Goal: Information Seeking & Learning: Learn about a topic

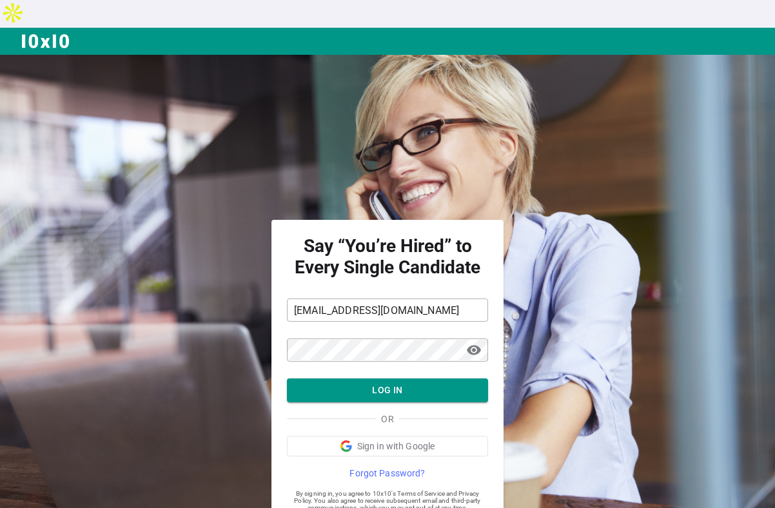
scroll to position [28, 0]
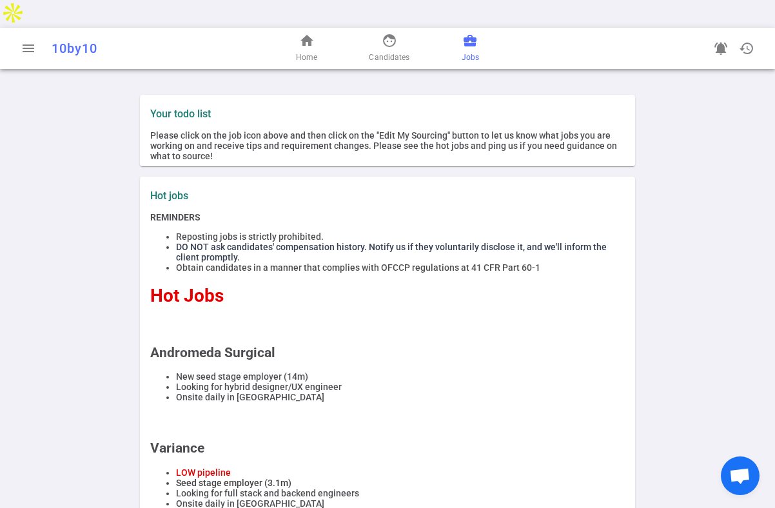
click at [467, 33] on span "business_center" at bounding box center [470, 40] width 15 height 15
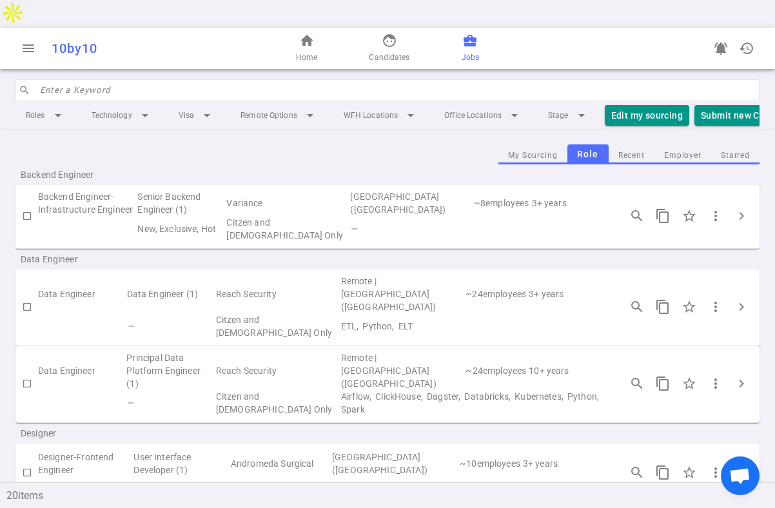
click at [203, 80] on input "search" at bounding box center [396, 90] width 712 height 21
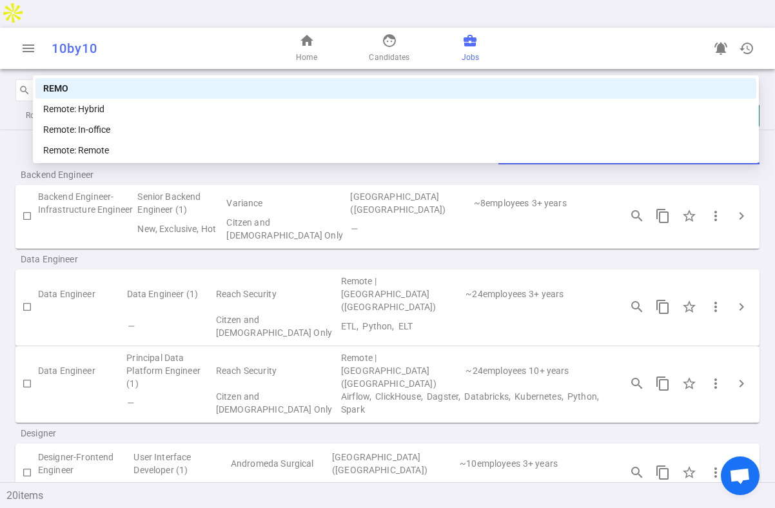
type input "REMOTE"
click at [128, 89] on div "REMOTE" at bounding box center [396, 88] width 706 height 14
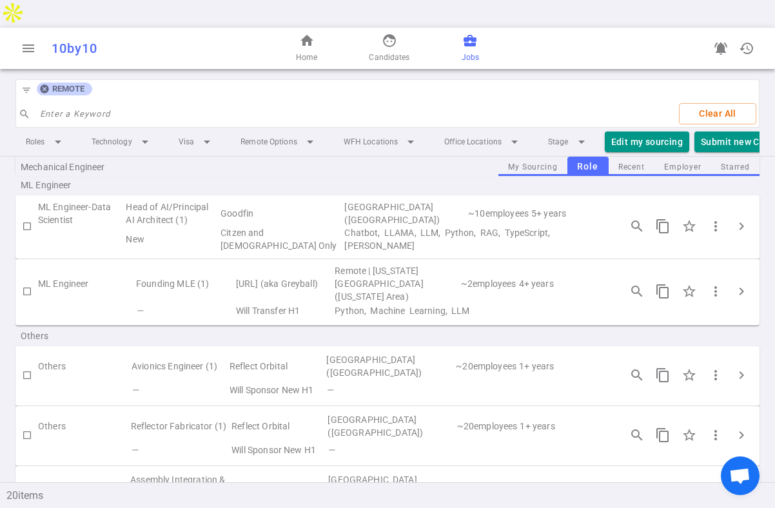
scroll to position [1186, 0]
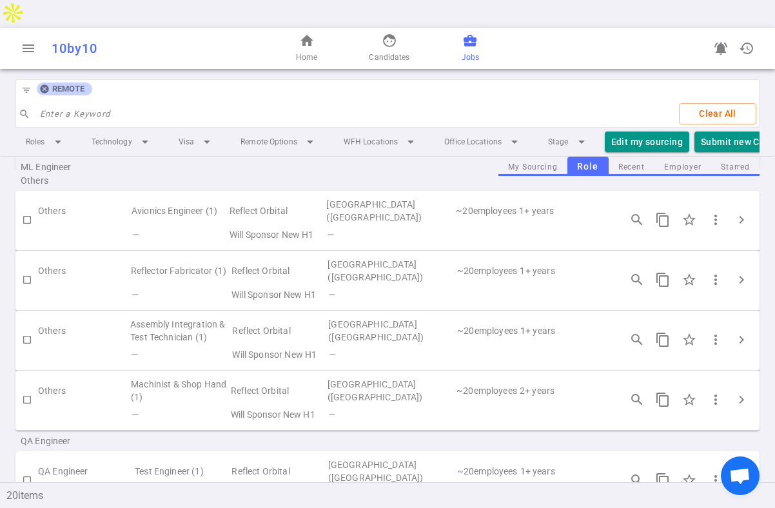
click at [46, 84] on icon at bounding box center [44, 89] width 10 height 10
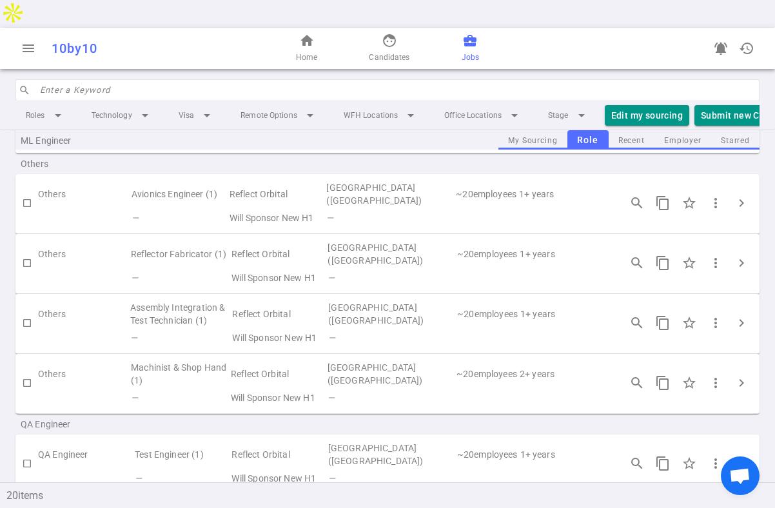
scroll to position [1160, 0]
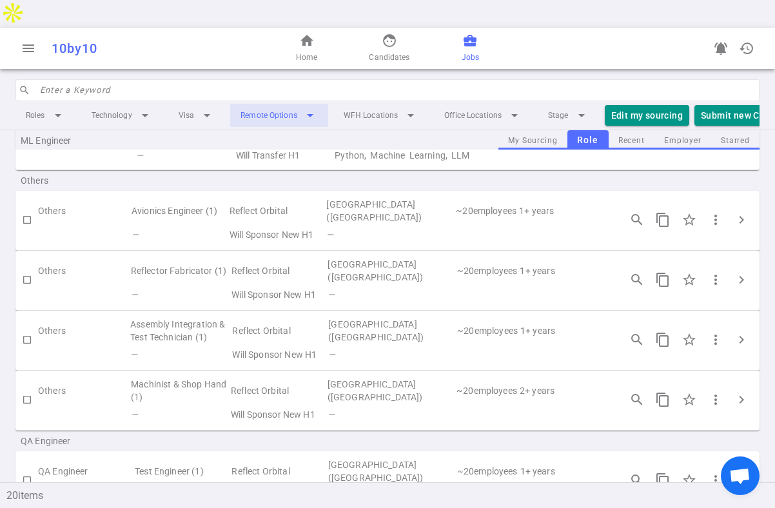
click at [272, 104] on li "Remote Options arrow_drop_down" at bounding box center [279, 115] width 98 height 23
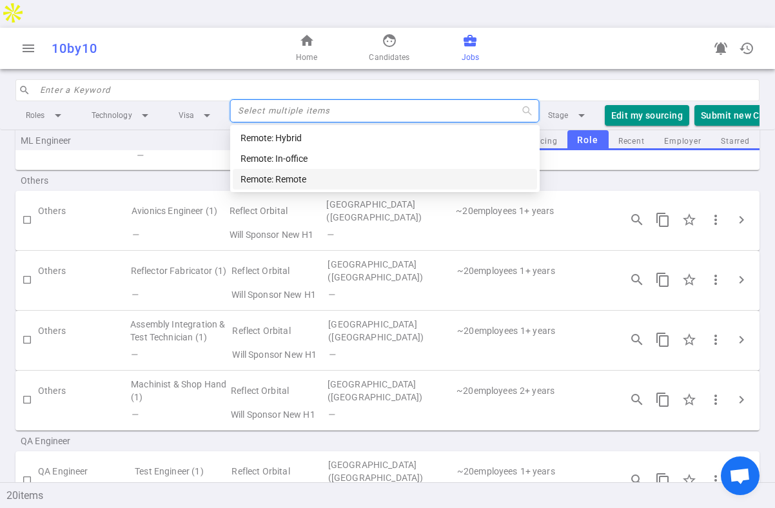
click at [271, 181] on div "Remote: Remote" at bounding box center [385, 179] width 289 height 14
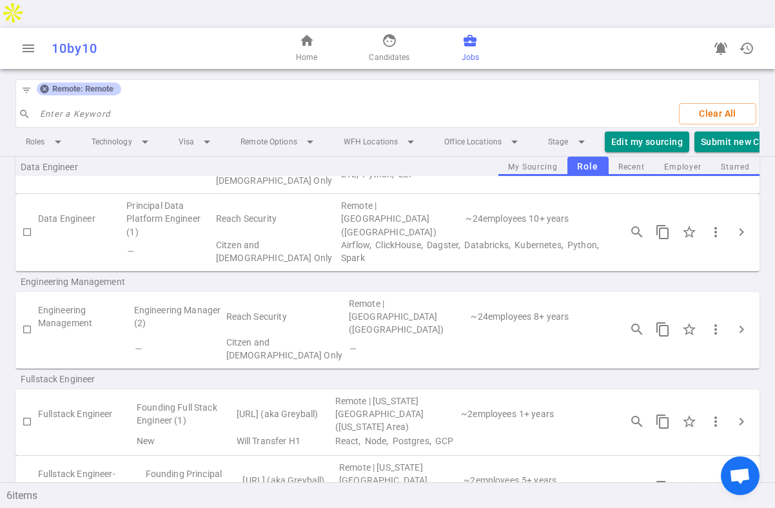
scroll to position [188, 0]
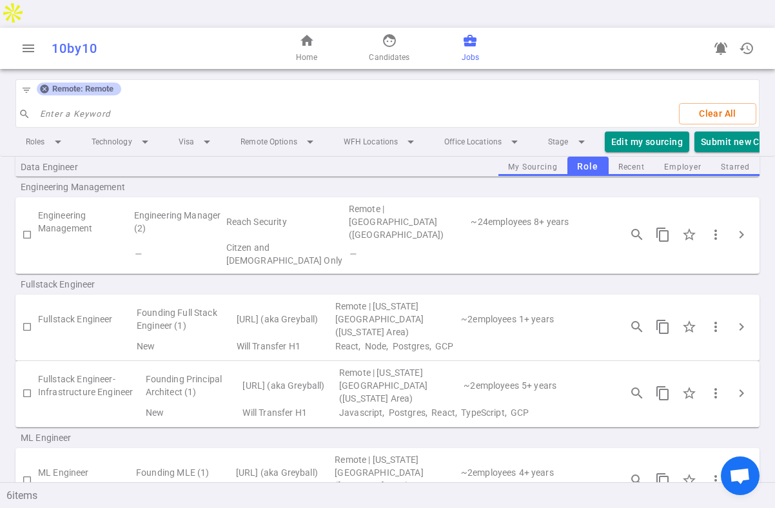
click at [387, 454] on td "Remote | [US_STATE][GEOGRAPHIC_DATA] ([US_STATE] Area)" at bounding box center [397, 473] width 126 height 39
click at [508, 454] on td "~ 2 employees" at bounding box center [489, 473] width 58 height 39
click at [263, 454] on td "[URL] (aka Greyball)" at bounding box center [284, 473] width 99 height 39
click at [196, 454] on td "Founding MLE (1)" at bounding box center [185, 473] width 100 height 39
click at [640, 473] on span "search_insights" at bounding box center [637, 480] width 15 height 15
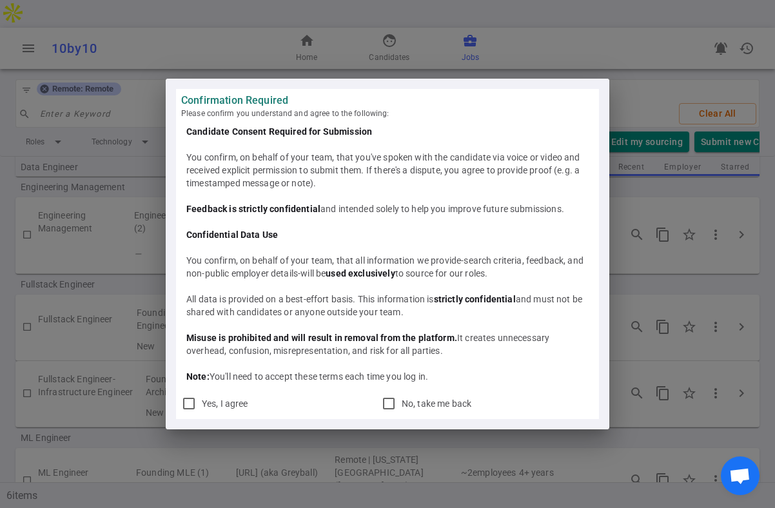
click at [656, 328] on div "Confirmation Required Please confirm you understand and agree to the following:…" at bounding box center [387, 254] width 775 height 508
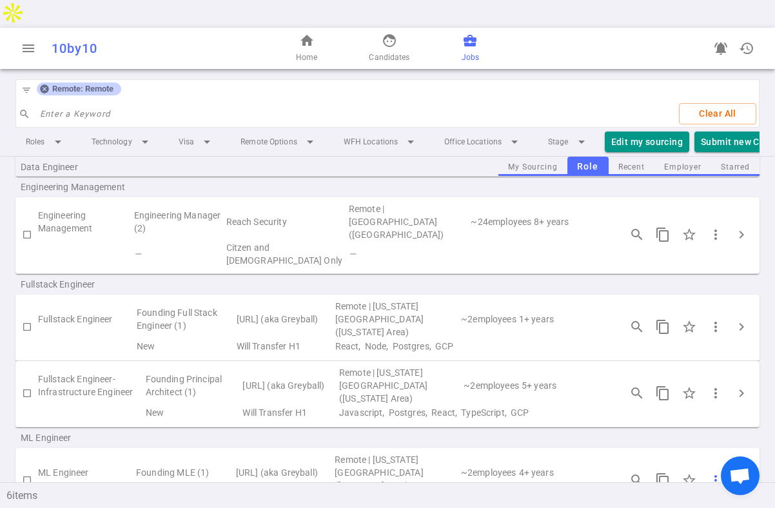
click at [713, 473] on span "more_vert" at bounding box center [715, 480] width 15 height 15
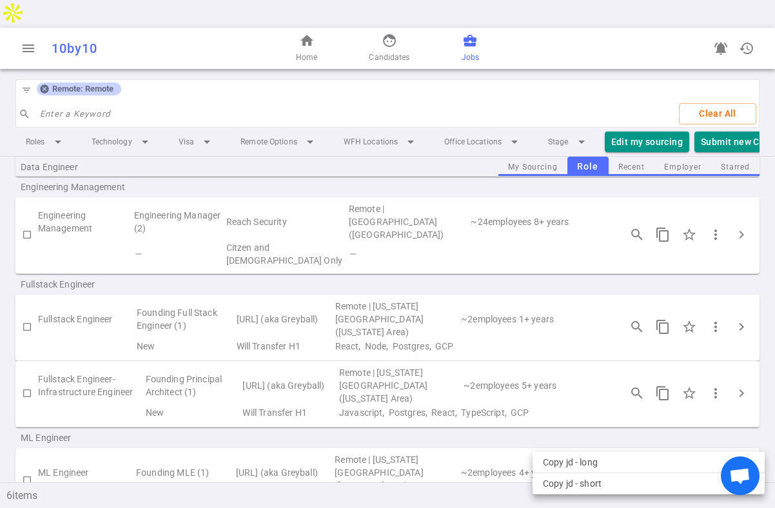
click at [715, 397] on div at bounding box center [387, 254] width 775 height 508
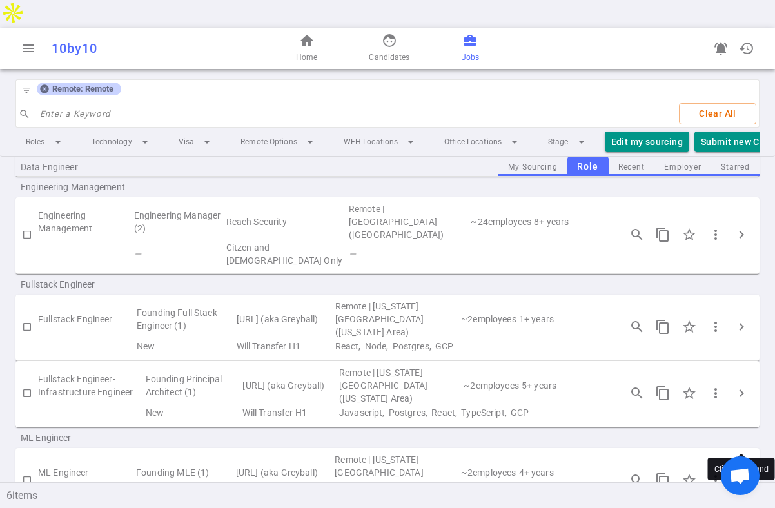
click at [743, 473] on span "chevron_right" at bounding box center [741, 480] width 15 height 15
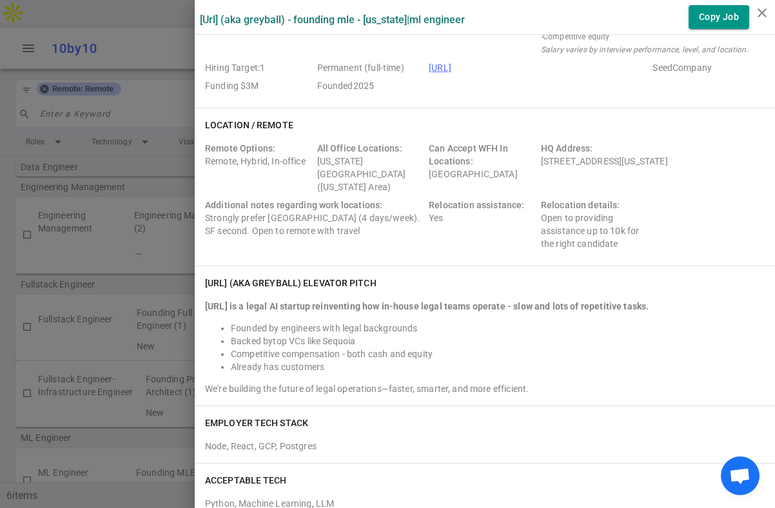
scroll to position [0, 0]
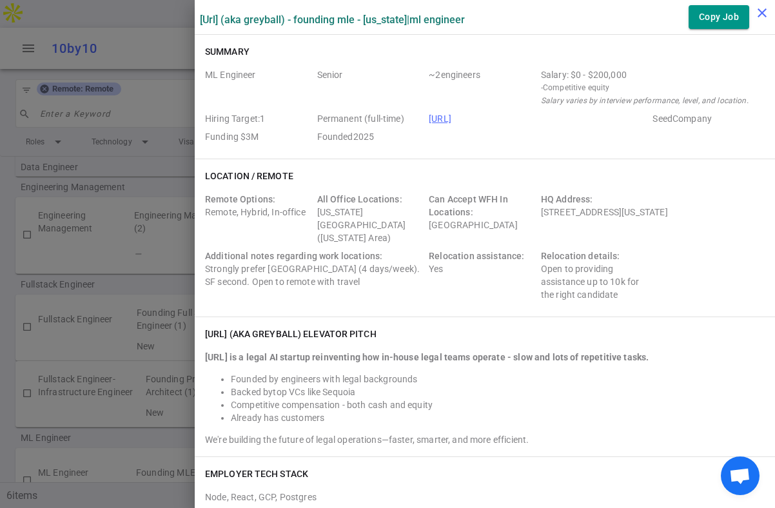
click at [760, 7] on icon "close" at bounding box center [762, 12] width 15 height 15
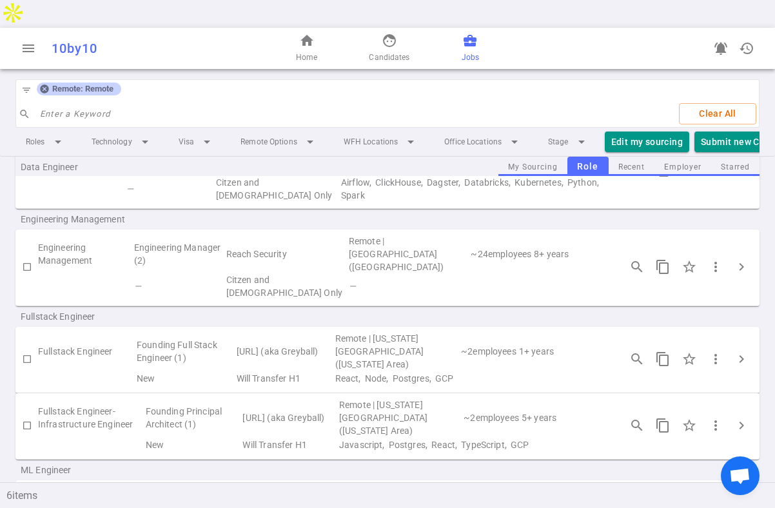
scroll to position [150, 0]
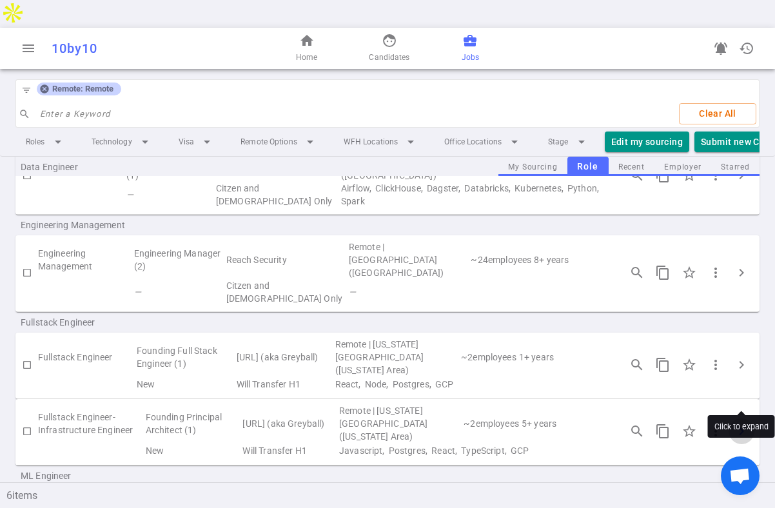
click at [739, 424] on span "chevron_right" at bounding box center [741, 431] width 15 height 15
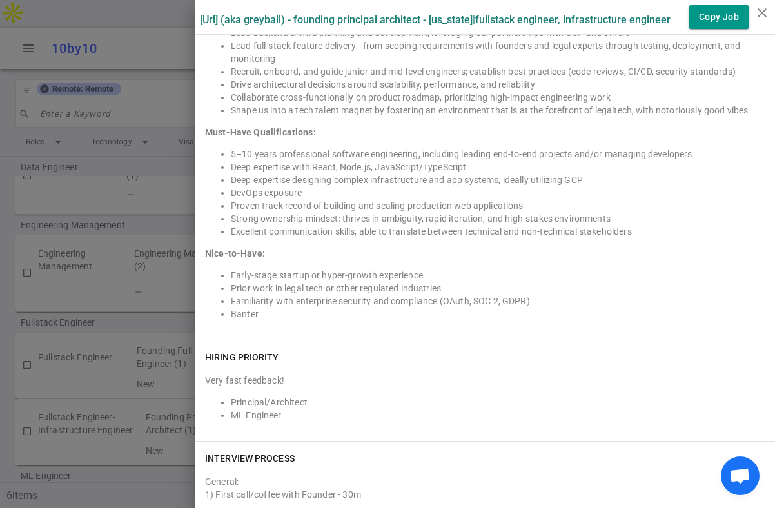
scroll to position [1288, 0]
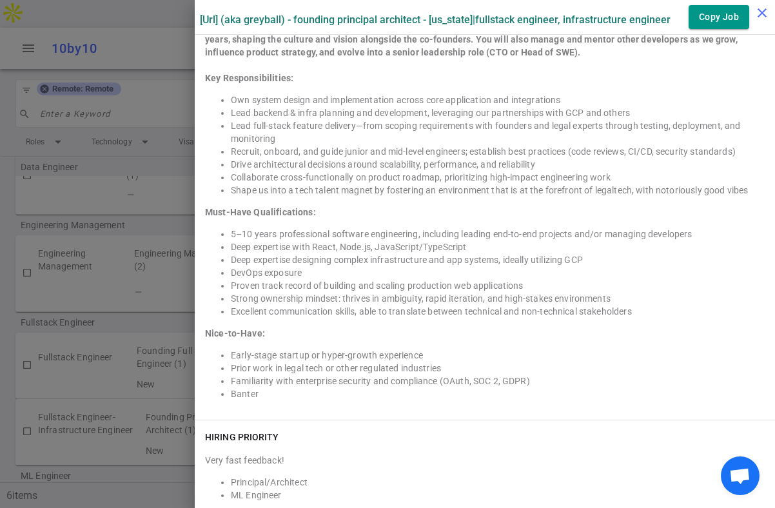
click at [761, 10] on icon "close" at bounding box center [762, 12] width 15 height 15
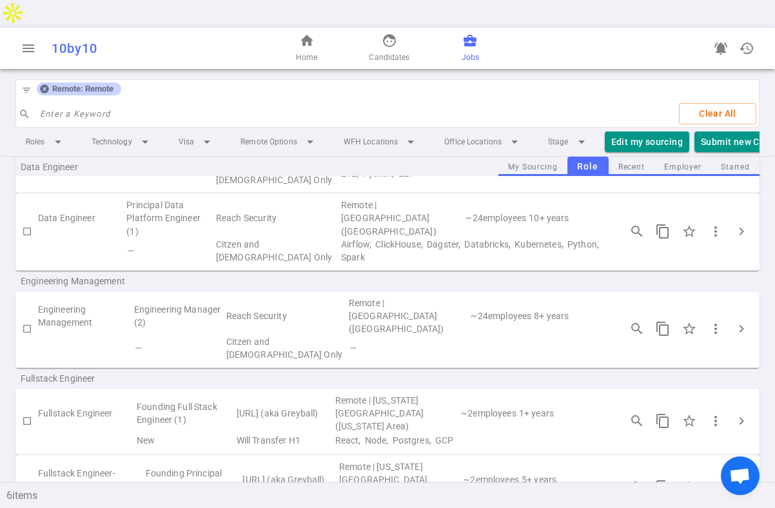
scroll to position [188, 0]
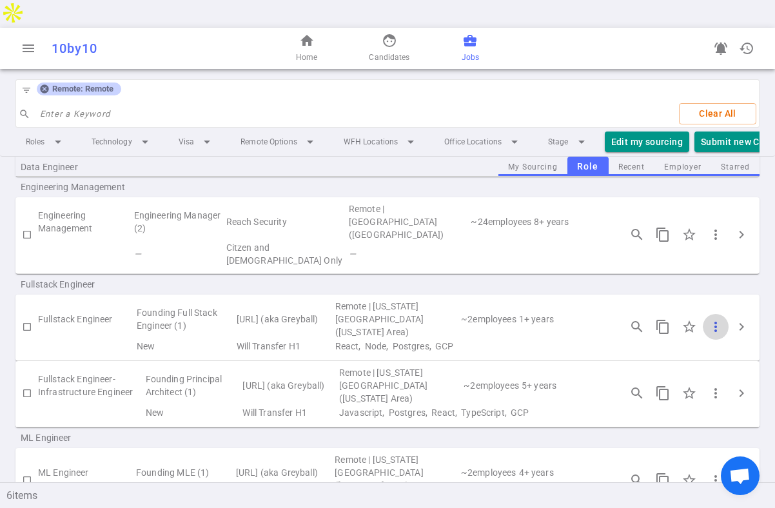
click at [717, 319] on span "more_vert" at bounding box center [715, 326] width 15 height 15
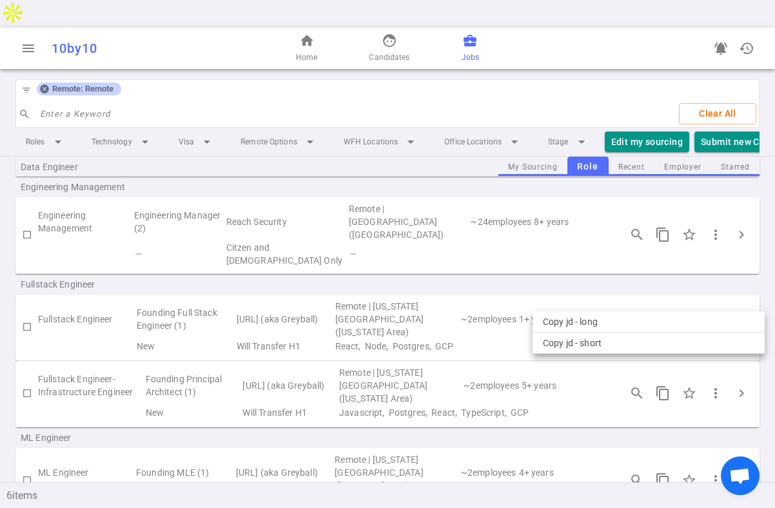
click at [723, 266] on div at bounding box center [387, 254] width 775 height 508
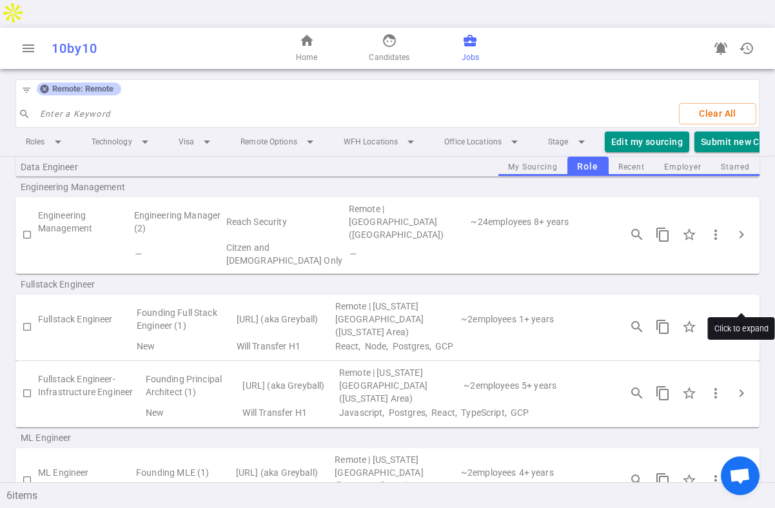
click at [740, 319] on span "chevron_right" at bounding box center [741, 326] width 15 height 15
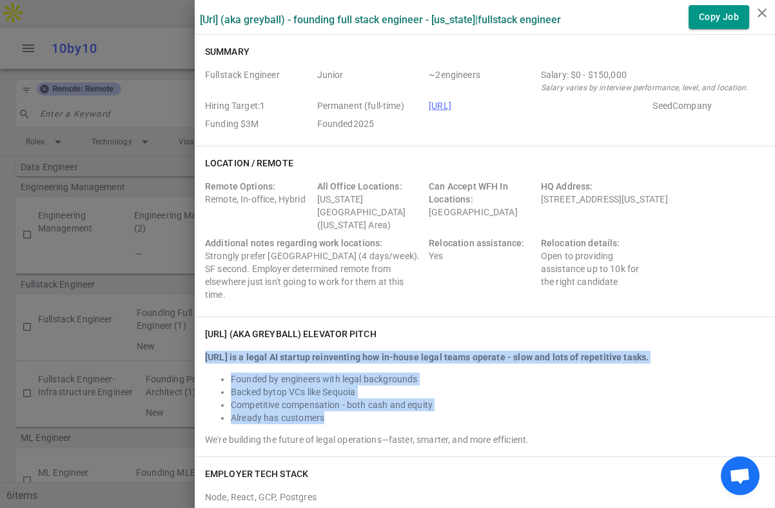
drag, startPoint x: 367, startPoint y: 397, endPoint x: 200, endPoint y: 332, distance: 179.1
click at [200, 332] on div "[URL] (aka Greyball) elevator pitch [URL] is a legal AI startup reinventing how…" at bounding box center [485, 386] width 581 height 139
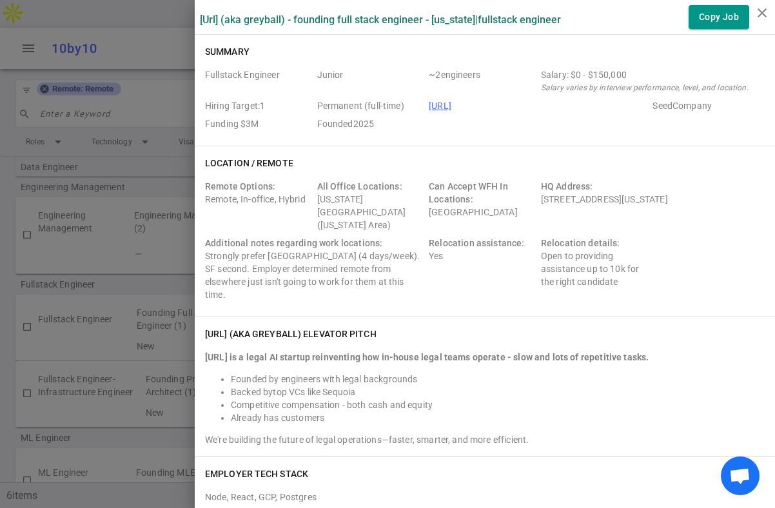
click at [539, 434] on div "We're building the future of legal operations—faster, smarter, and more efficie…" at bounding box center [485, 440] width 560 height 13
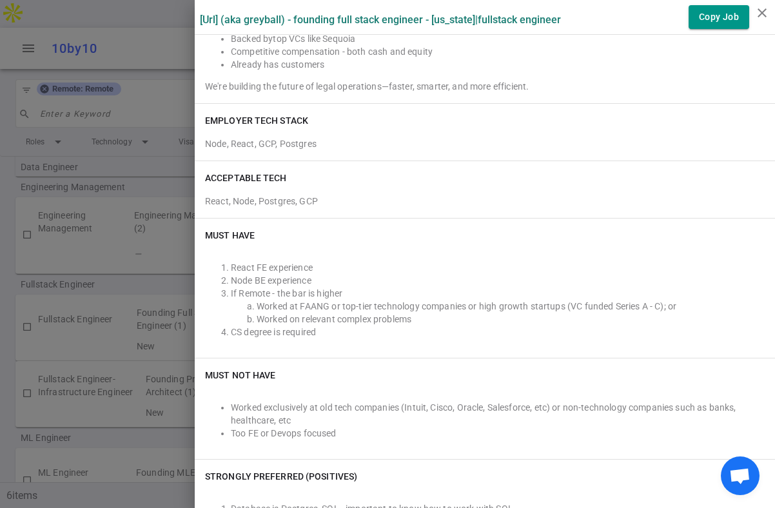
scroll to position [355, 0]
click at [761, 12] on icon "close" at bounding box center [762, 12] width 15 height 15
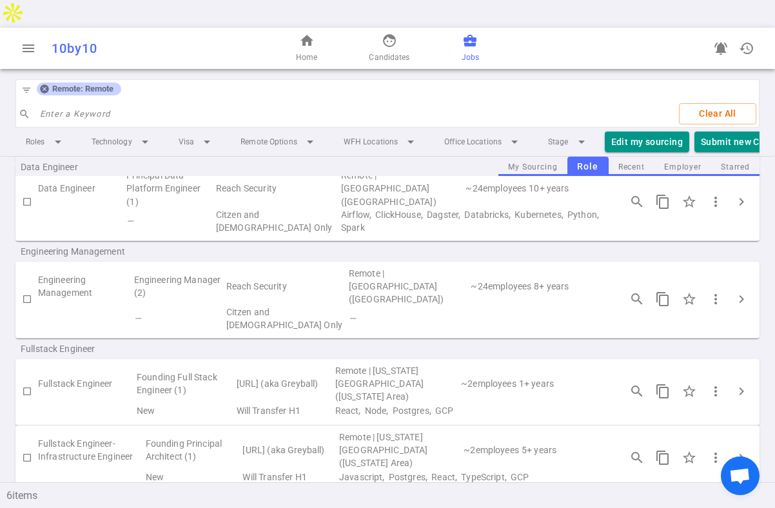
scroll to position [188, 0]
